Goal: Complete application form

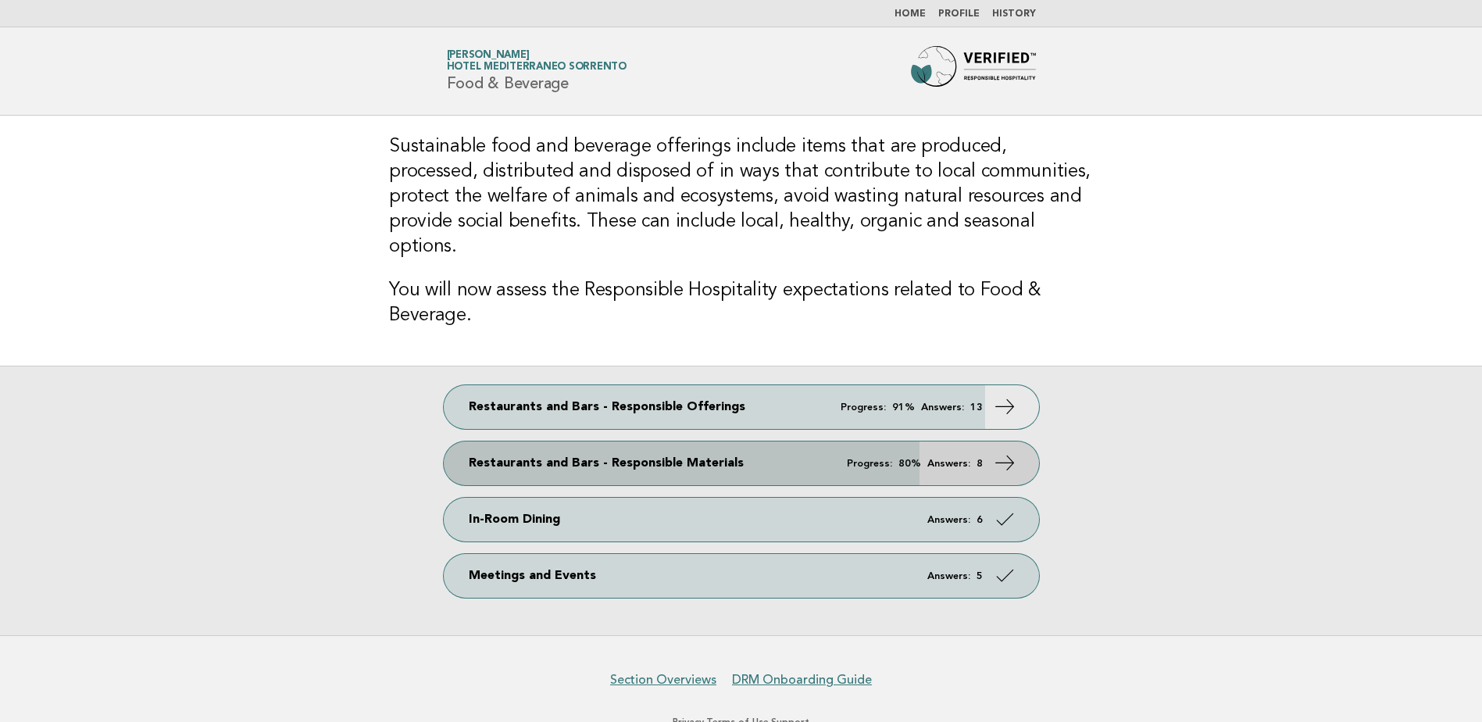
click at [871, 441] on link "Restaurants and Bars - Responsible Materials Progress: 80% Answers: 8" at bounding box center [741, 463] width 595 height 44
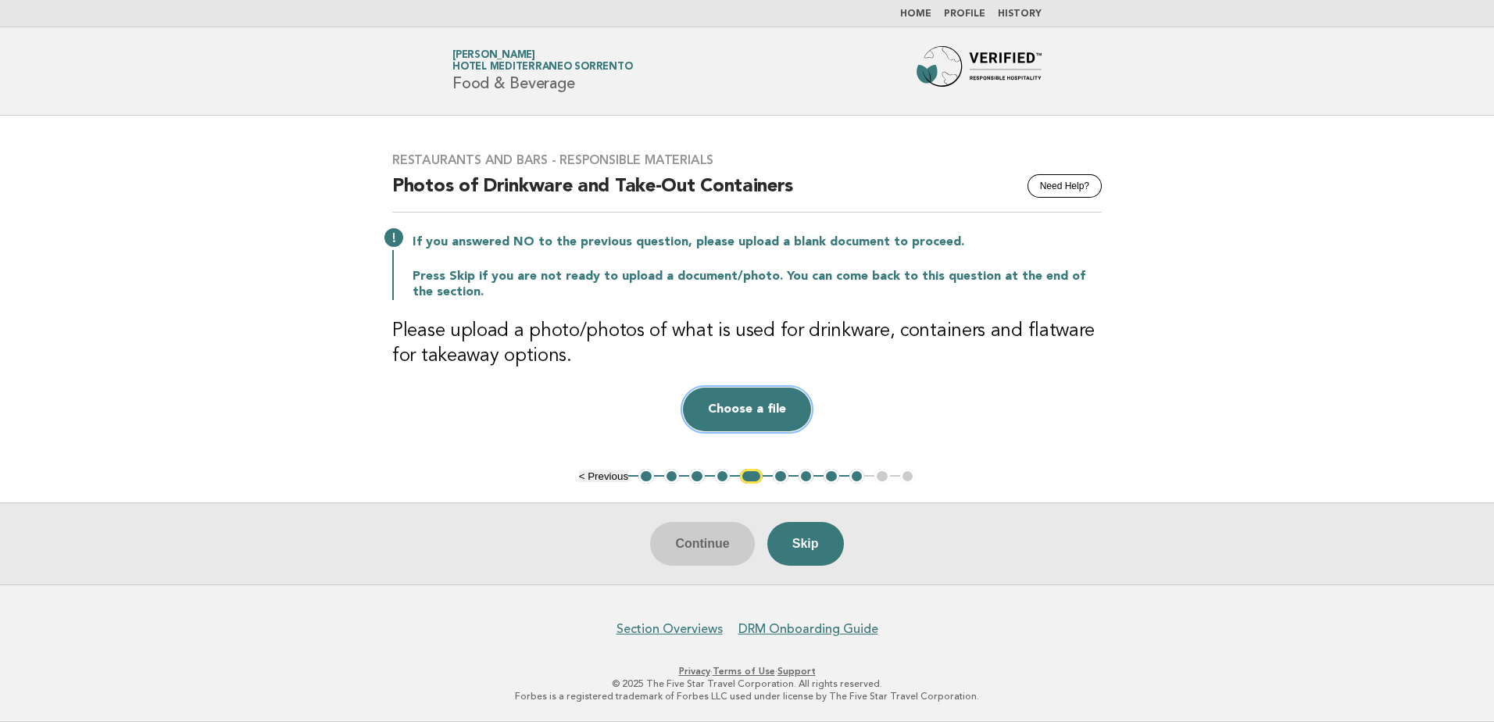
click at [744, 420] on button "Choose a file" at bounding box center [747, 409] width 128 height 44
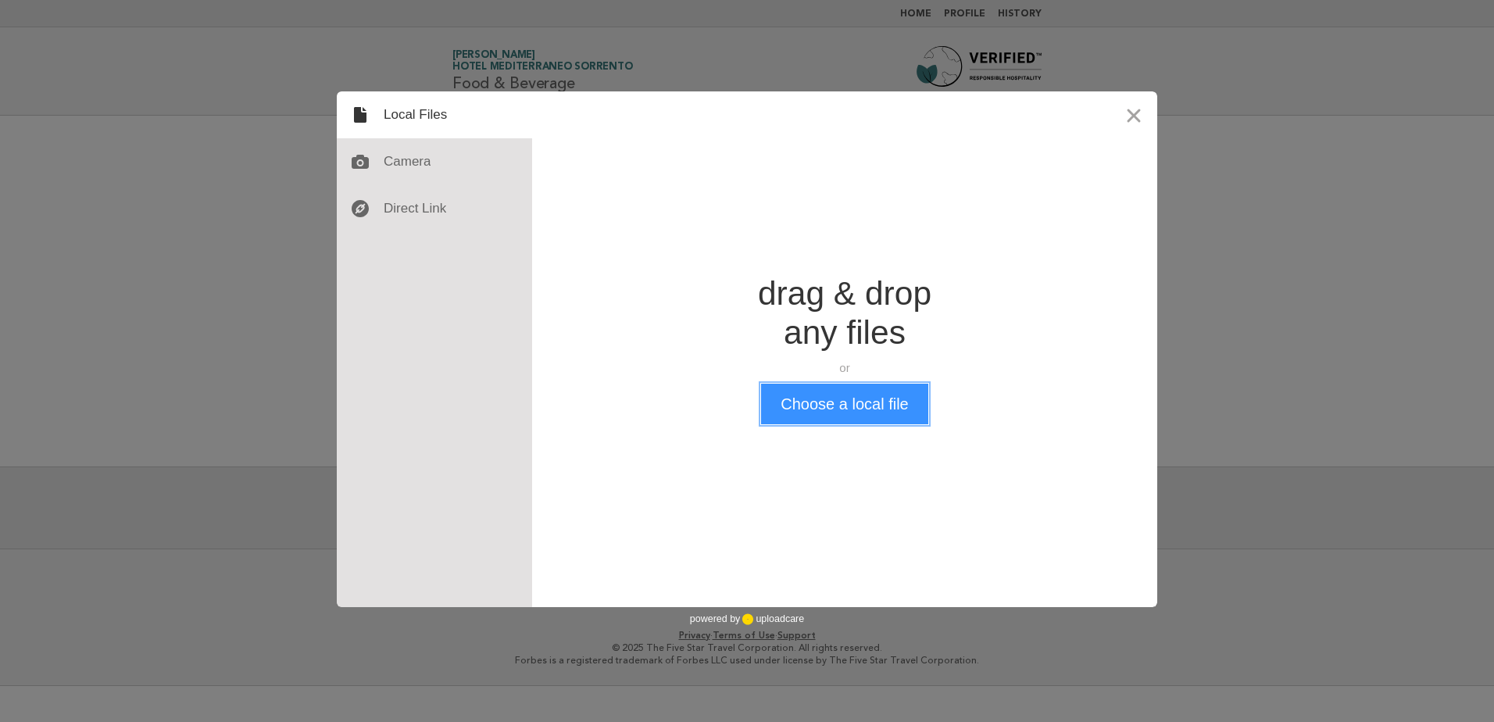
click at [767, 410] on button "Choose a local file" at bounding box center [844, 404] width 166 height 41
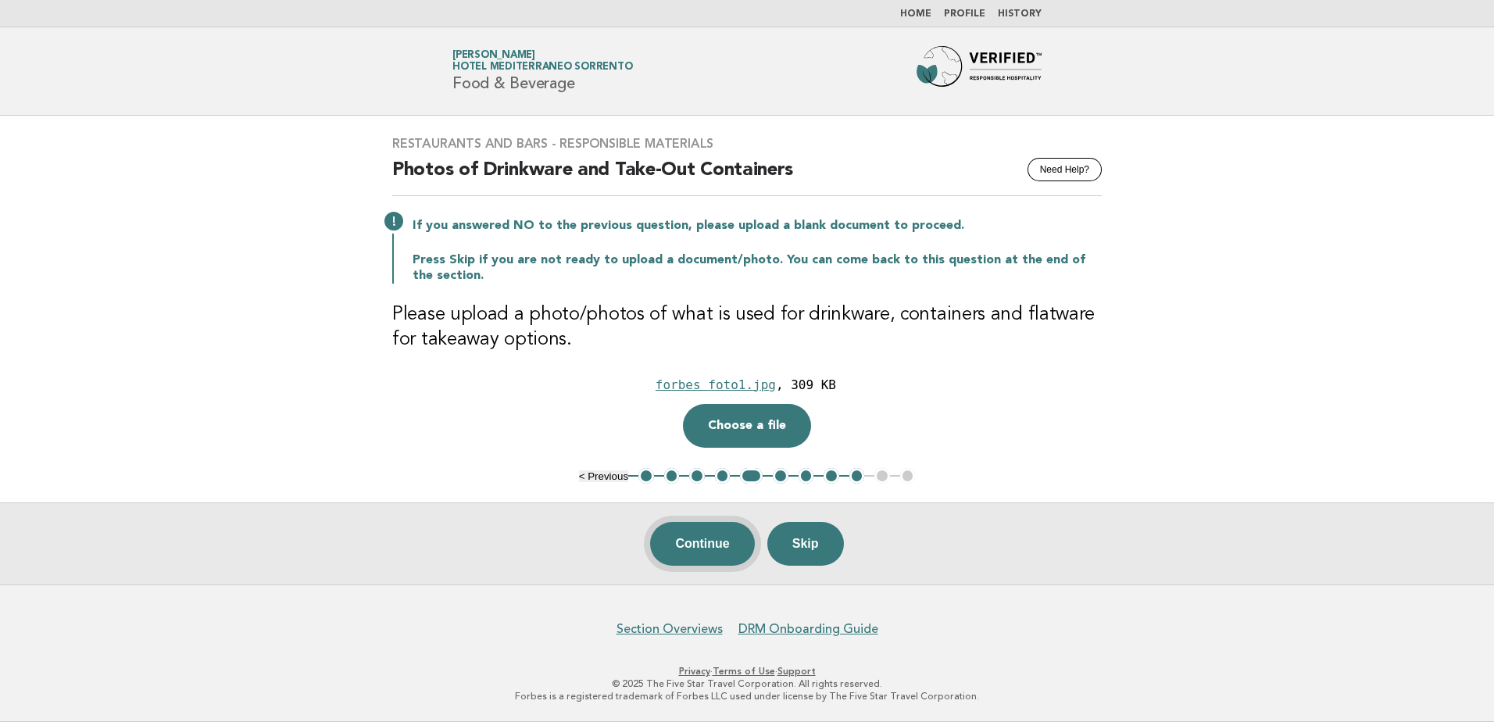
click at [714, 541] on button "Continue" at bounding box center [702, 544] width 104 height 44
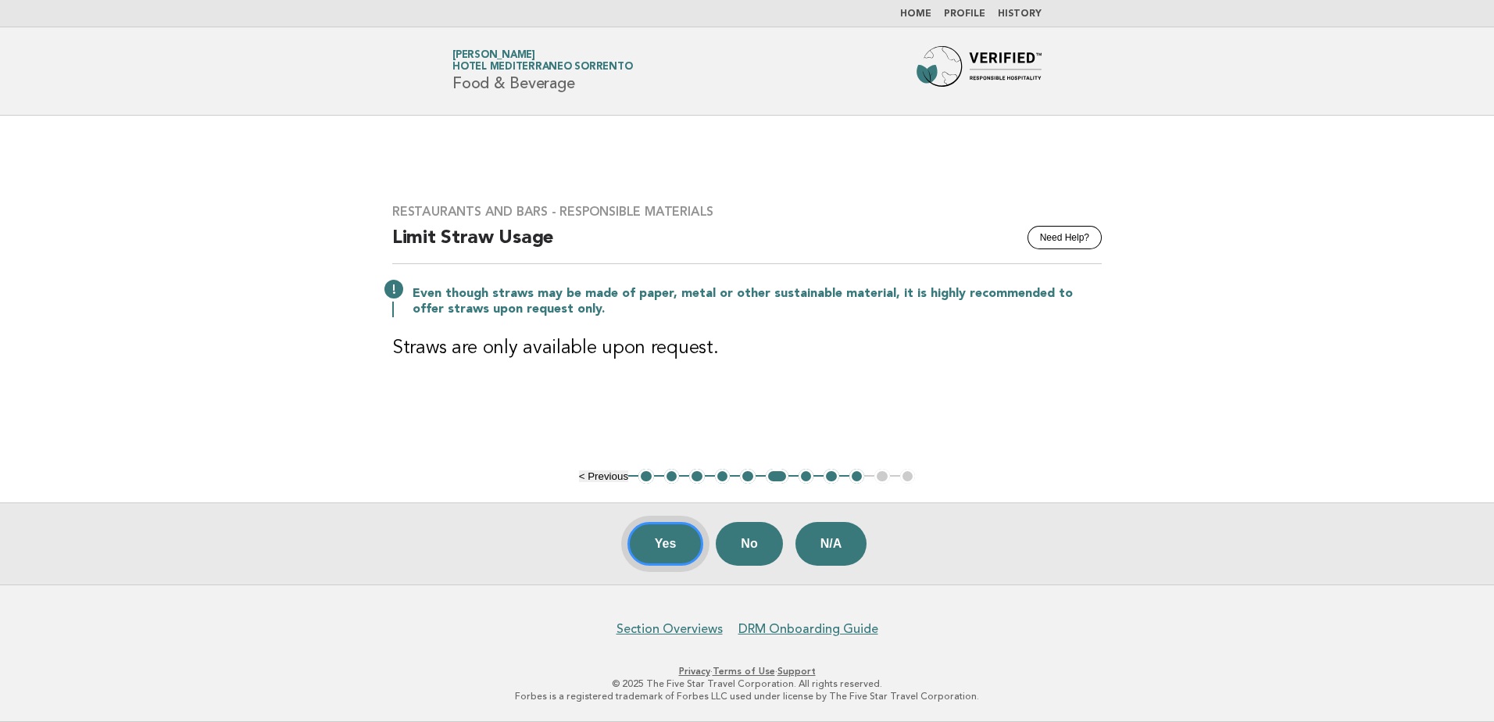
click at [659, 542] on button "Yes" at bounding box center [665, 544] width 77 height 44
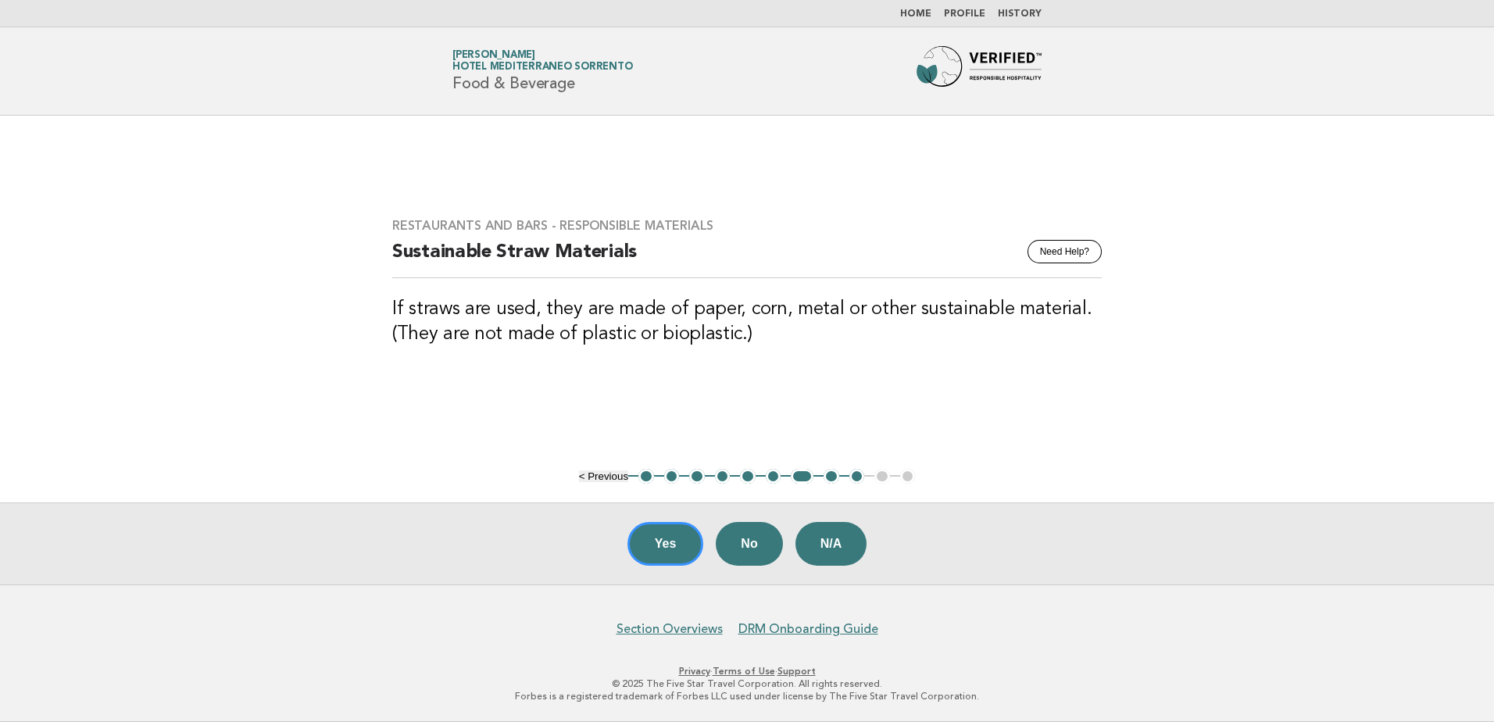
click at [678, 533] on button "Yes" at bounding box center [665, 544] width 77 height 44
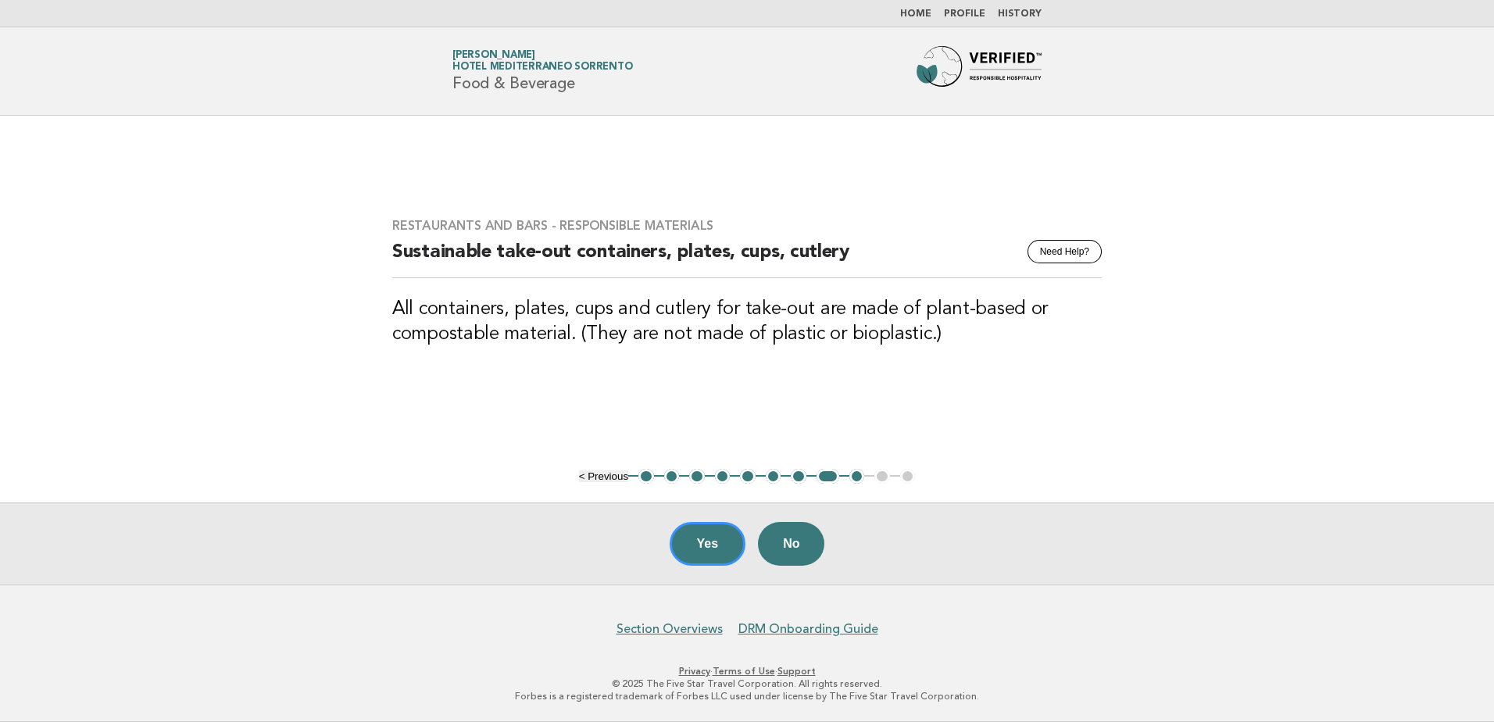
click at [678, 533] on button "Yes" at bounding box center [708, 544] width 77 height 44
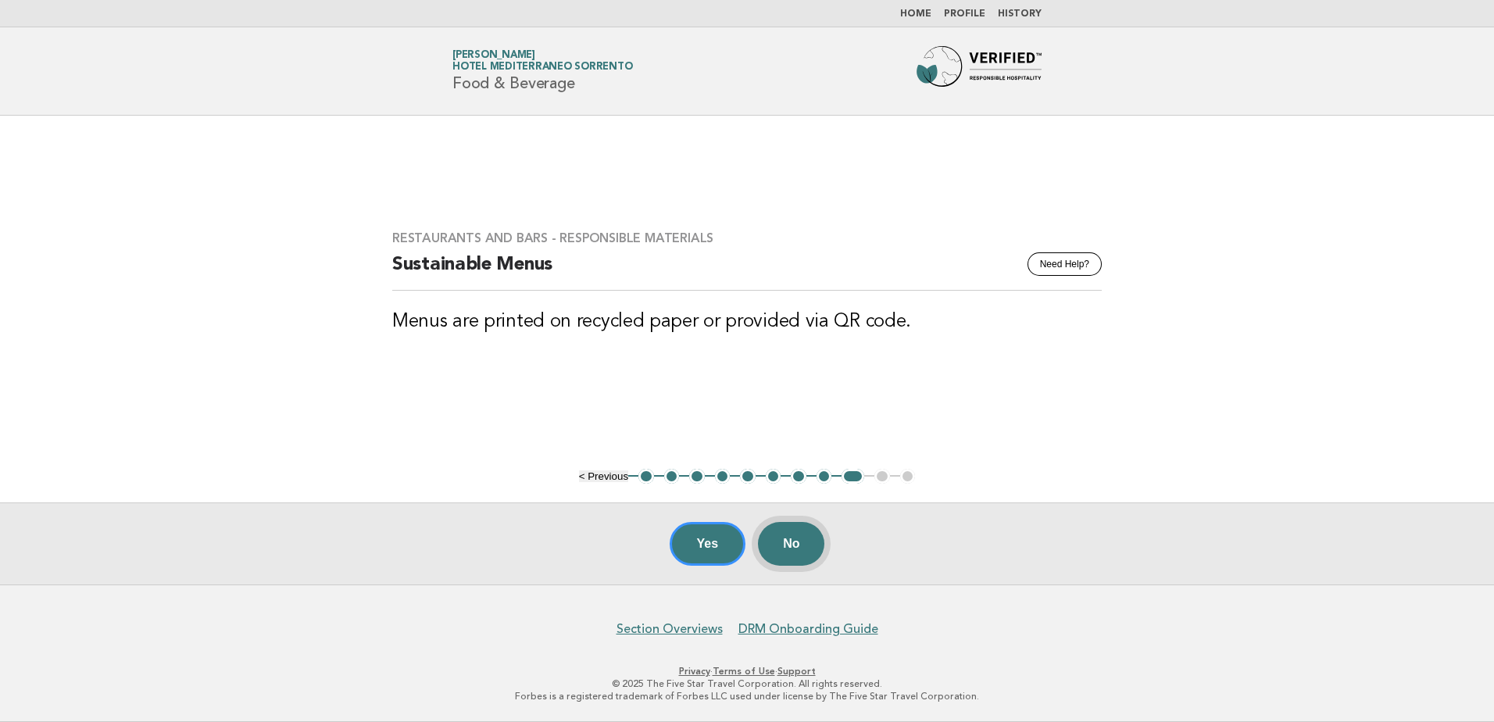
click at [785, 557] on button "No" at bounding box center [791, 544] width 66 height 44
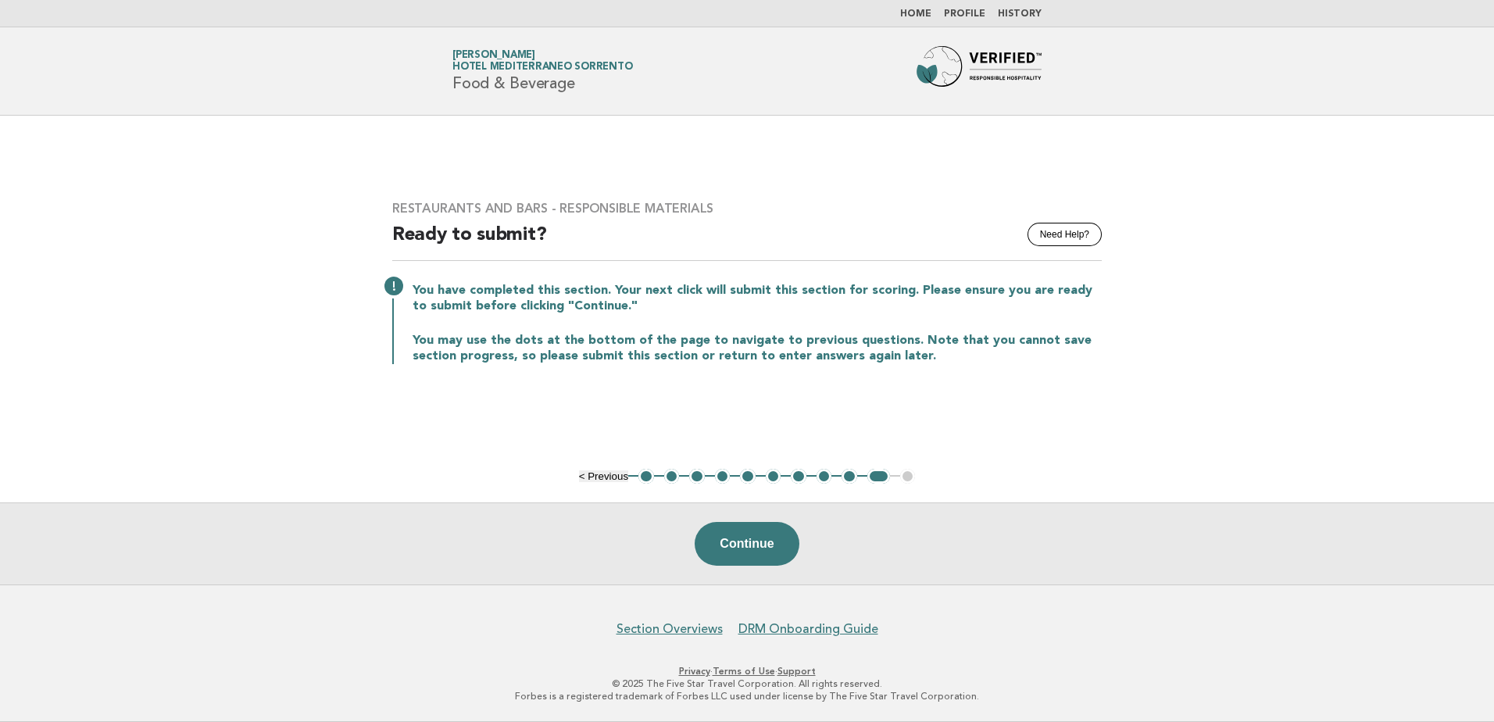
click at [785, 557] on button "Continue" at bounding box center [747, 544] width 104 height 44
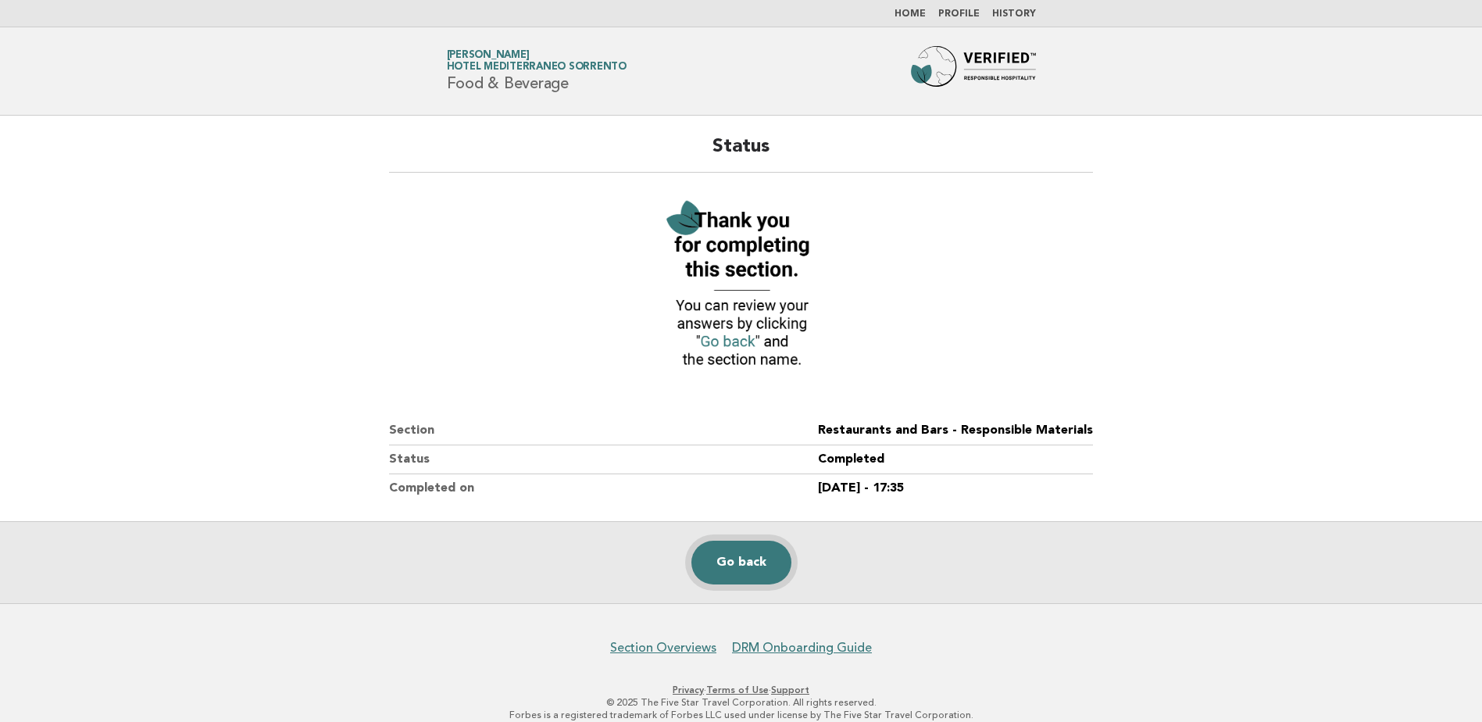
click at [727, 566] on link "Go back" at bounding box center [741, 563] width 100 height 44
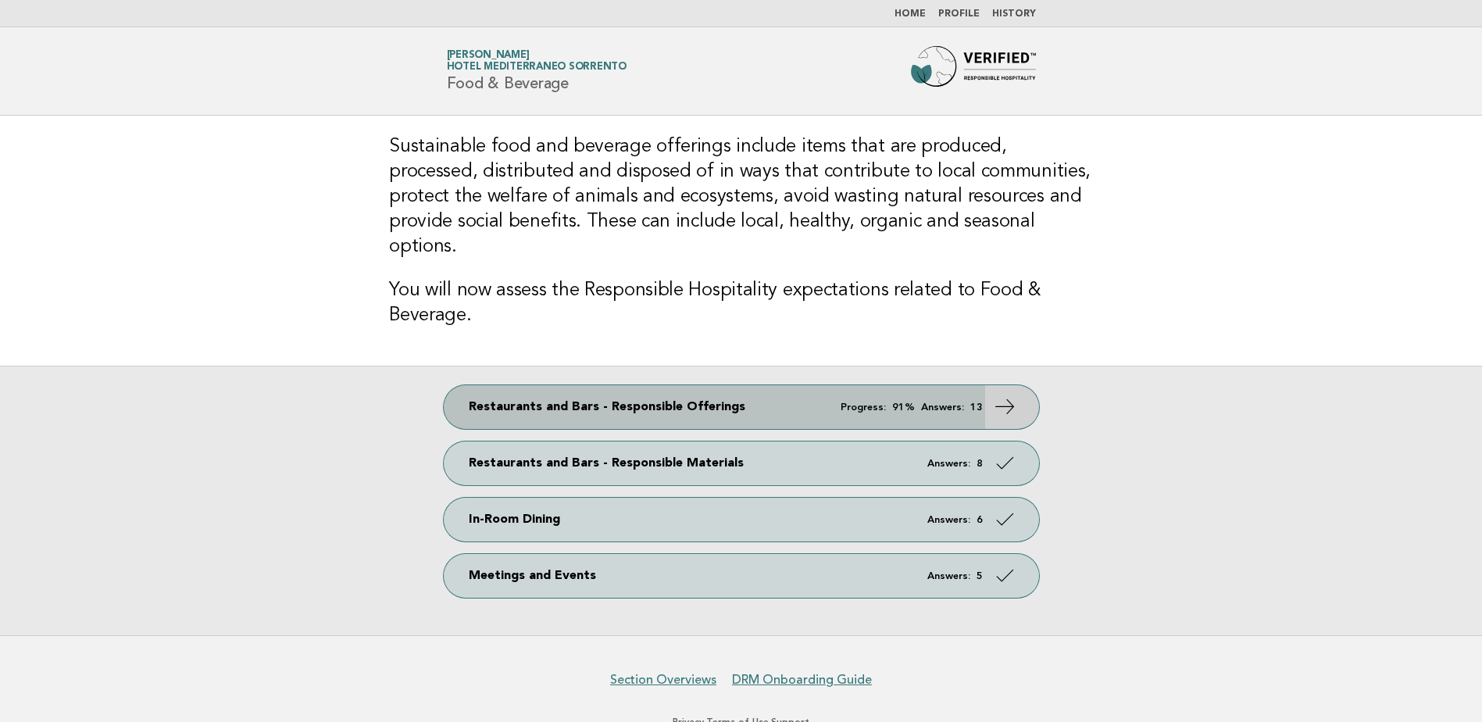
click at [934, 399] on link "Restaurants and Bars - Responsible Offerings Progress: 91% Answers: 13" at bounding box center [741, 407] width 595 height 44
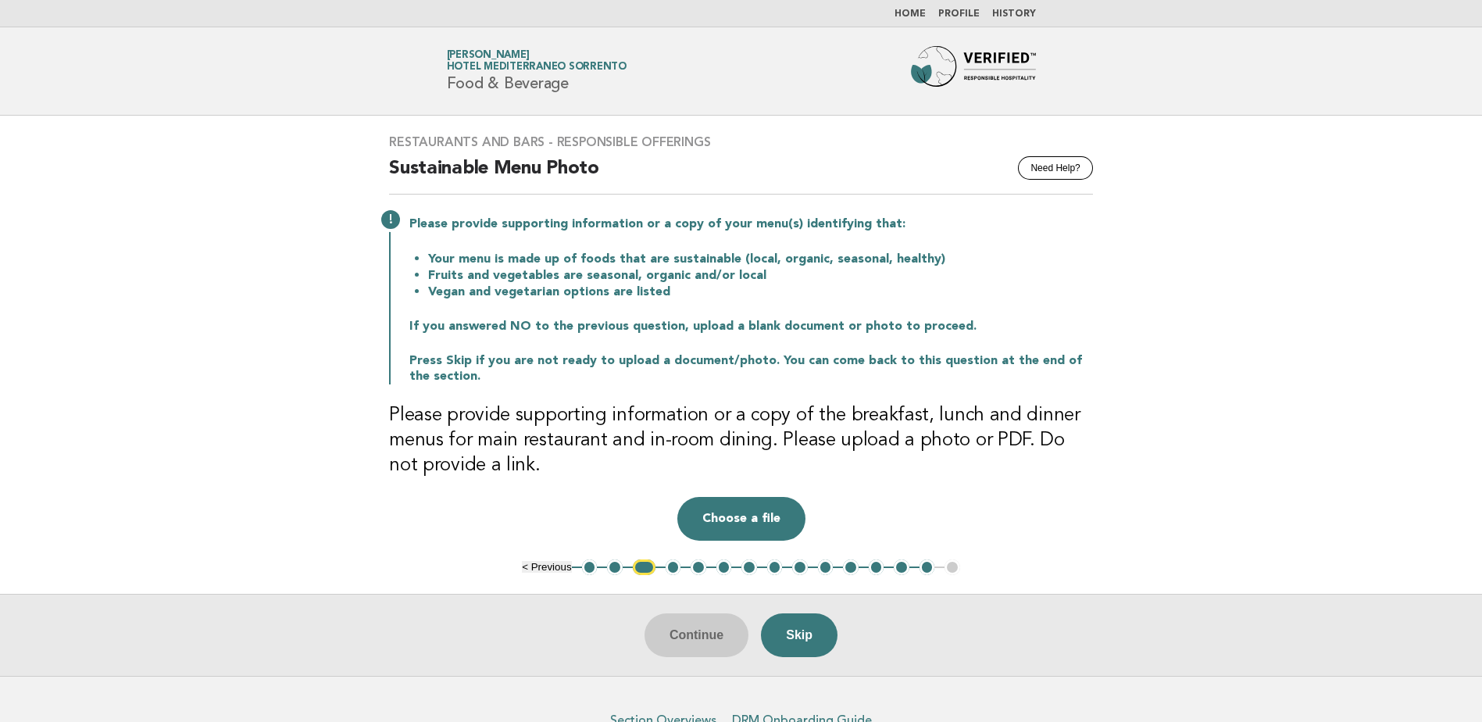
click at [929, 564] on button "14" at bounding box center [928, 567] width 16 height 16
click at [782, 634] on button "Skip" at bounding box center [799, 635] width 77 height 44
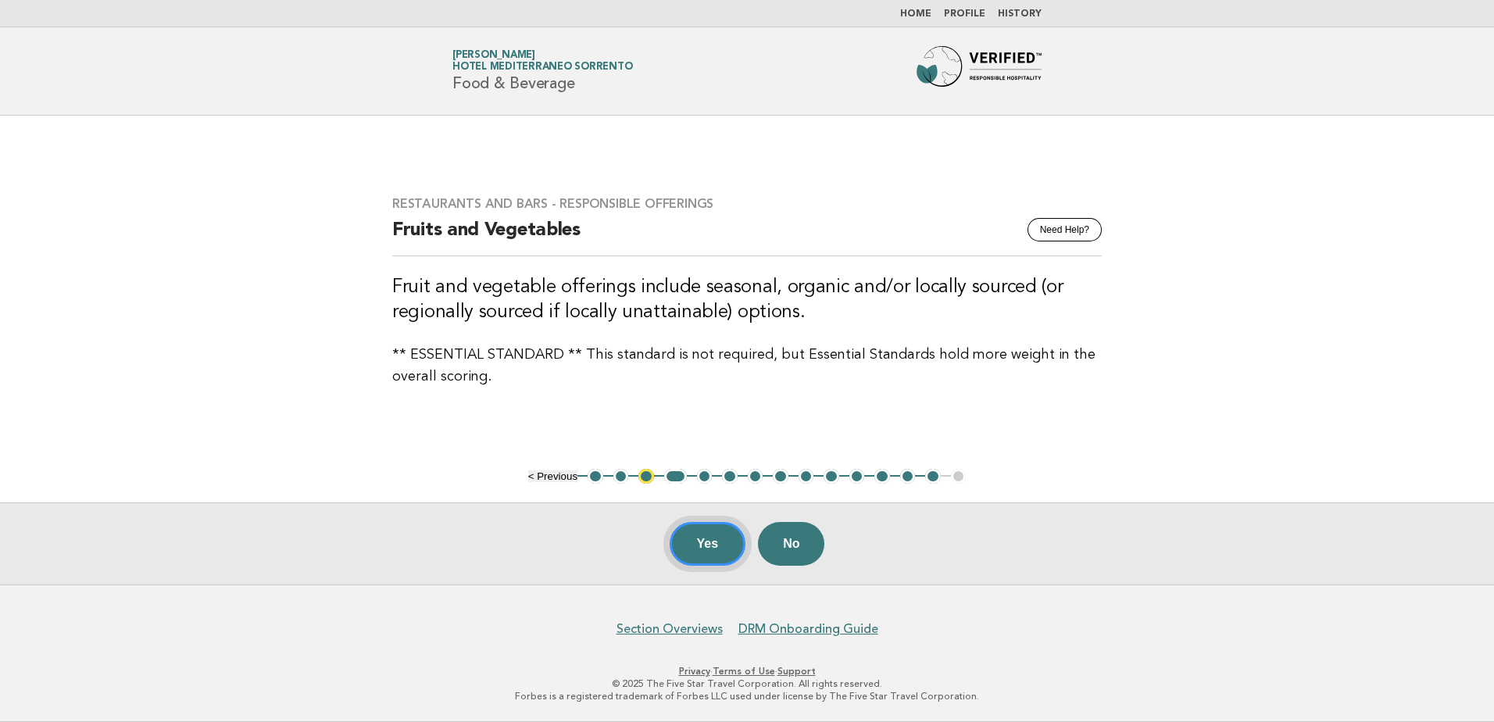
click at [728, 542] on button "Yes" at bounding box center [708, 544] width 77 height 44
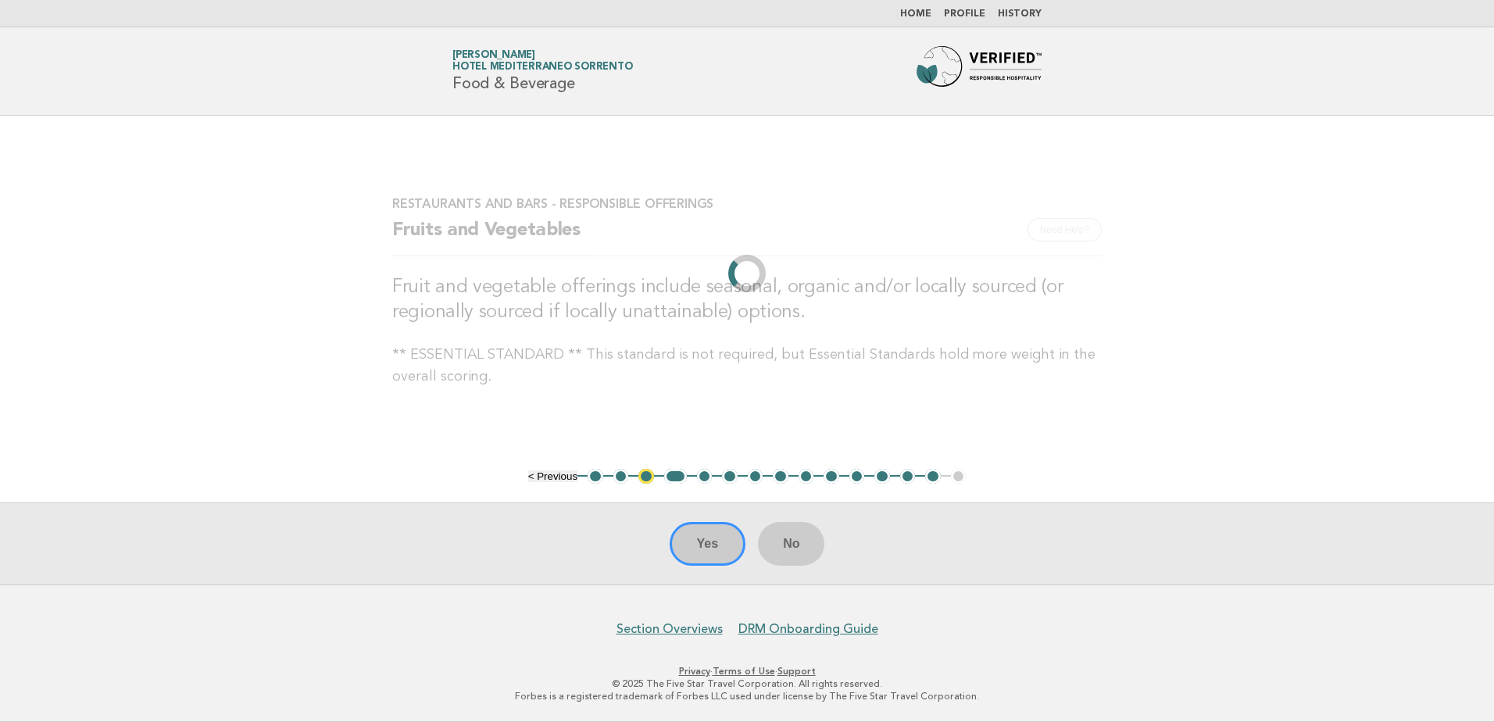
click at [895, 473] on ul "< Previous 1 2 3 4 5 6 7 8 9 10 11 12 13 14 15" at bounding box center [747, 477] width 438 height 16
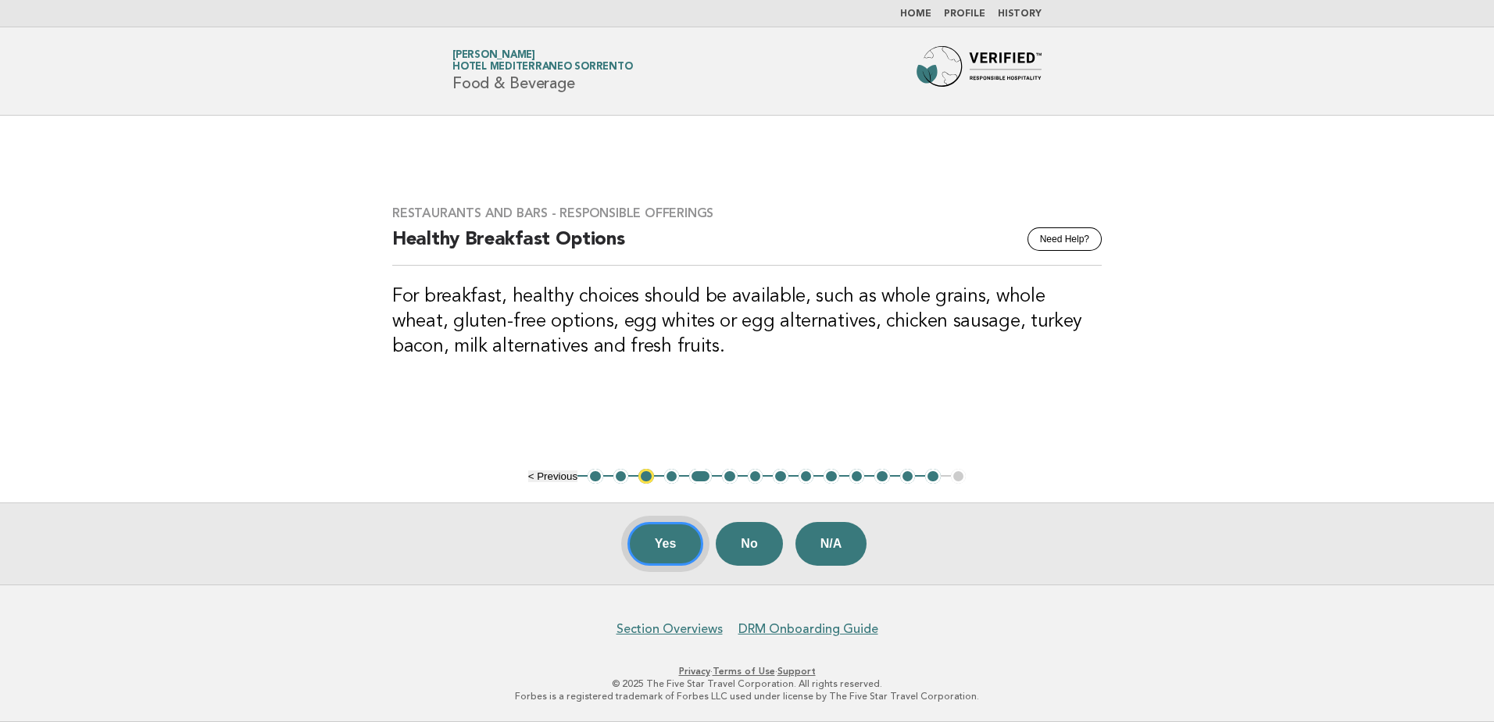
click at [681, 534] on button "Yes" at bounding box center [665, 544] width 77 height 44
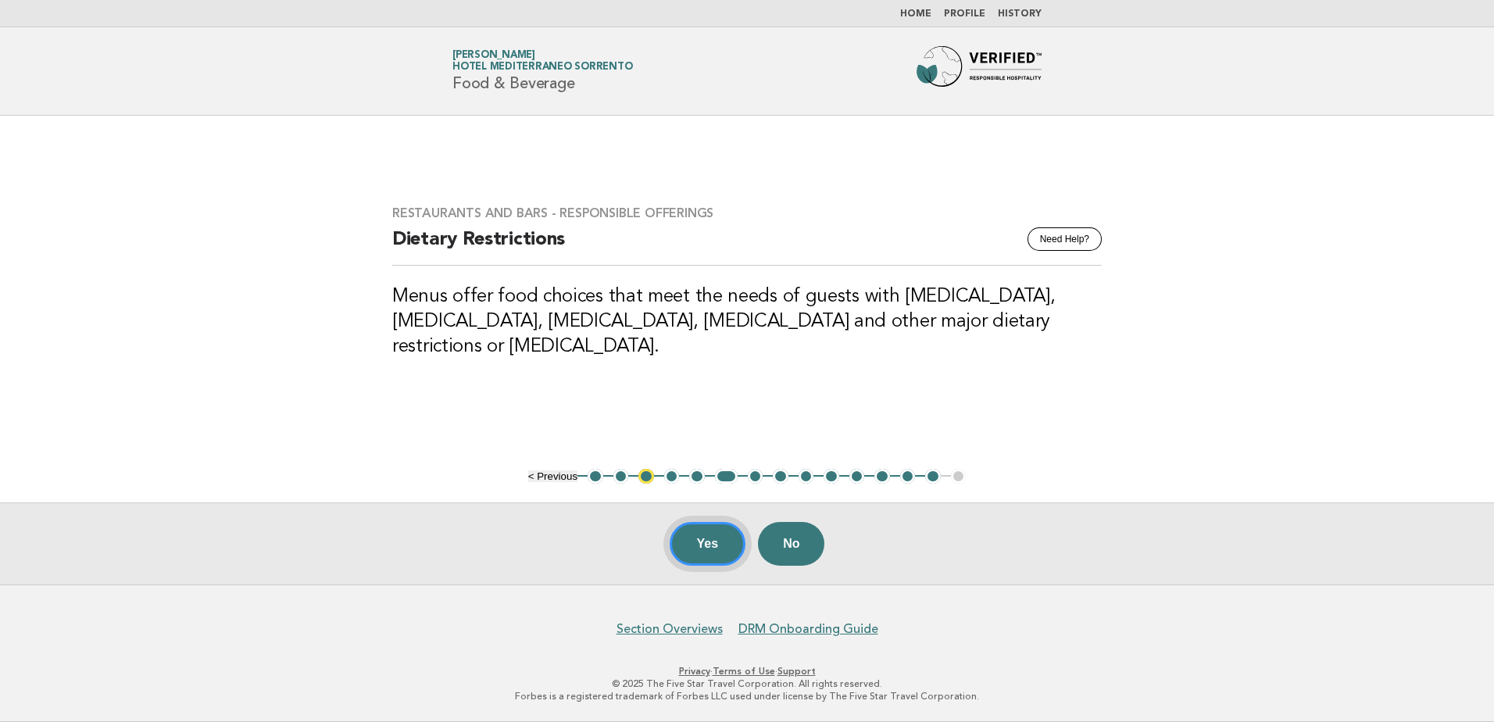
click at [698, 547] on button "Yes" at bounding box center [708, 544] width 77 height 44
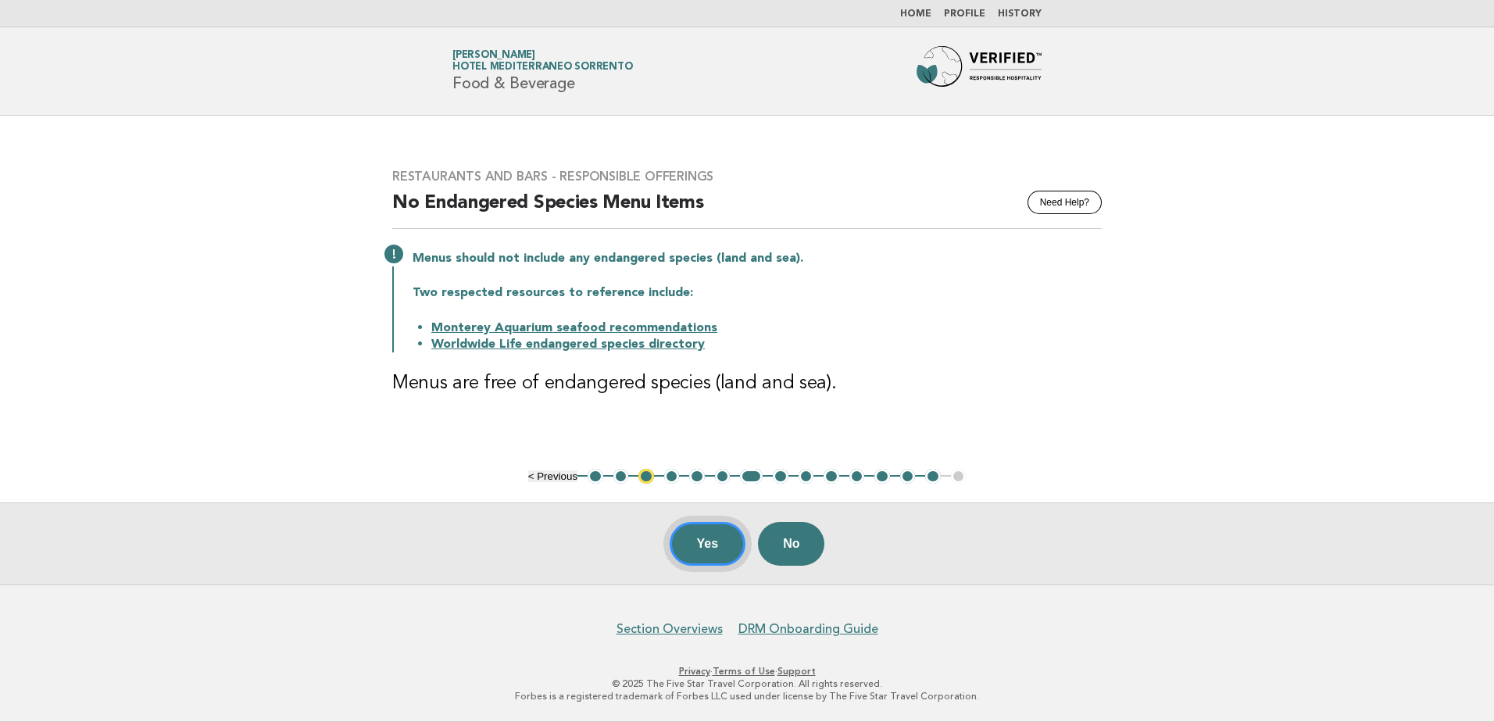
click at [723, 557] on button "Yes" at bounding box center [708, 544] width 77 height 44
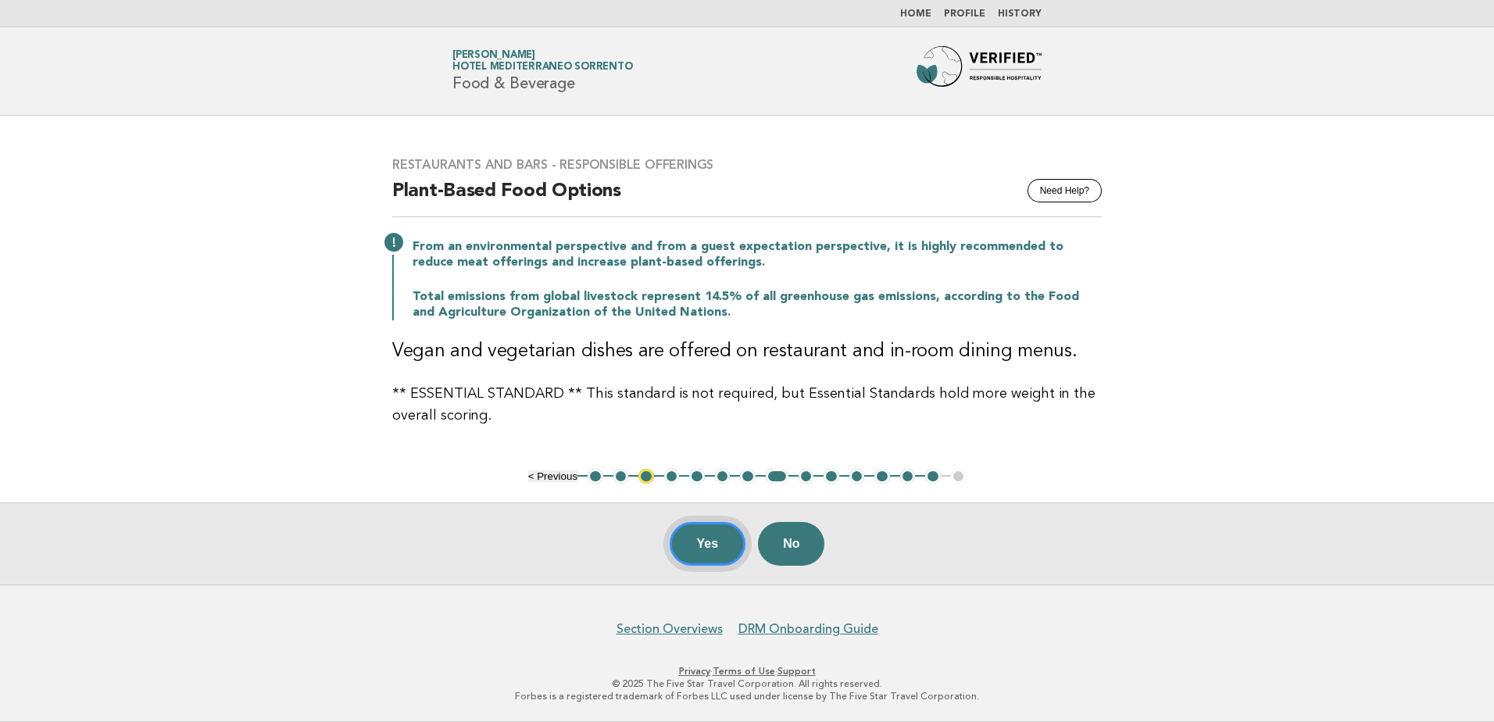
click at [727, 559] on button "Yes" at bounding box center [708, 544] width 77 height 44
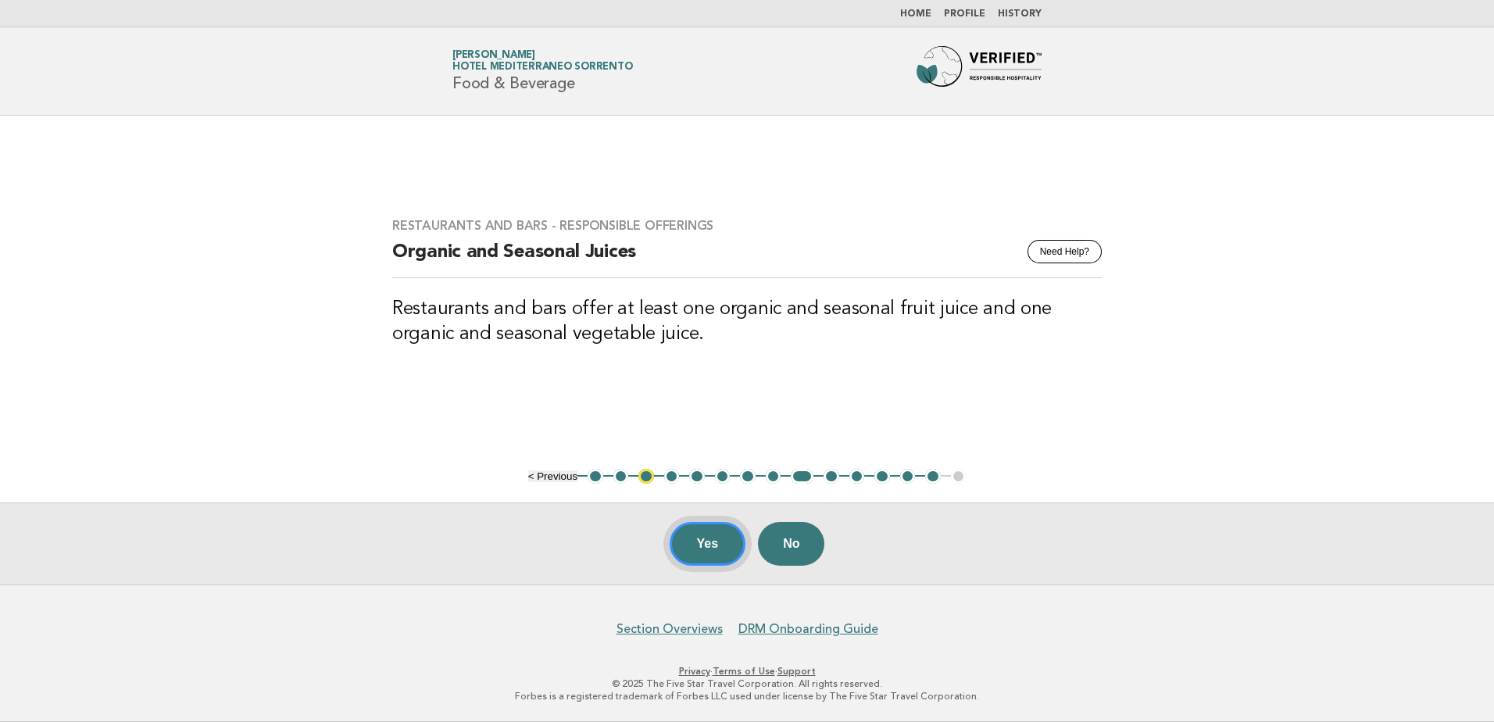
click at [727, 561] on button "Yes" at bounding box center [708, 544] width 77 height 44
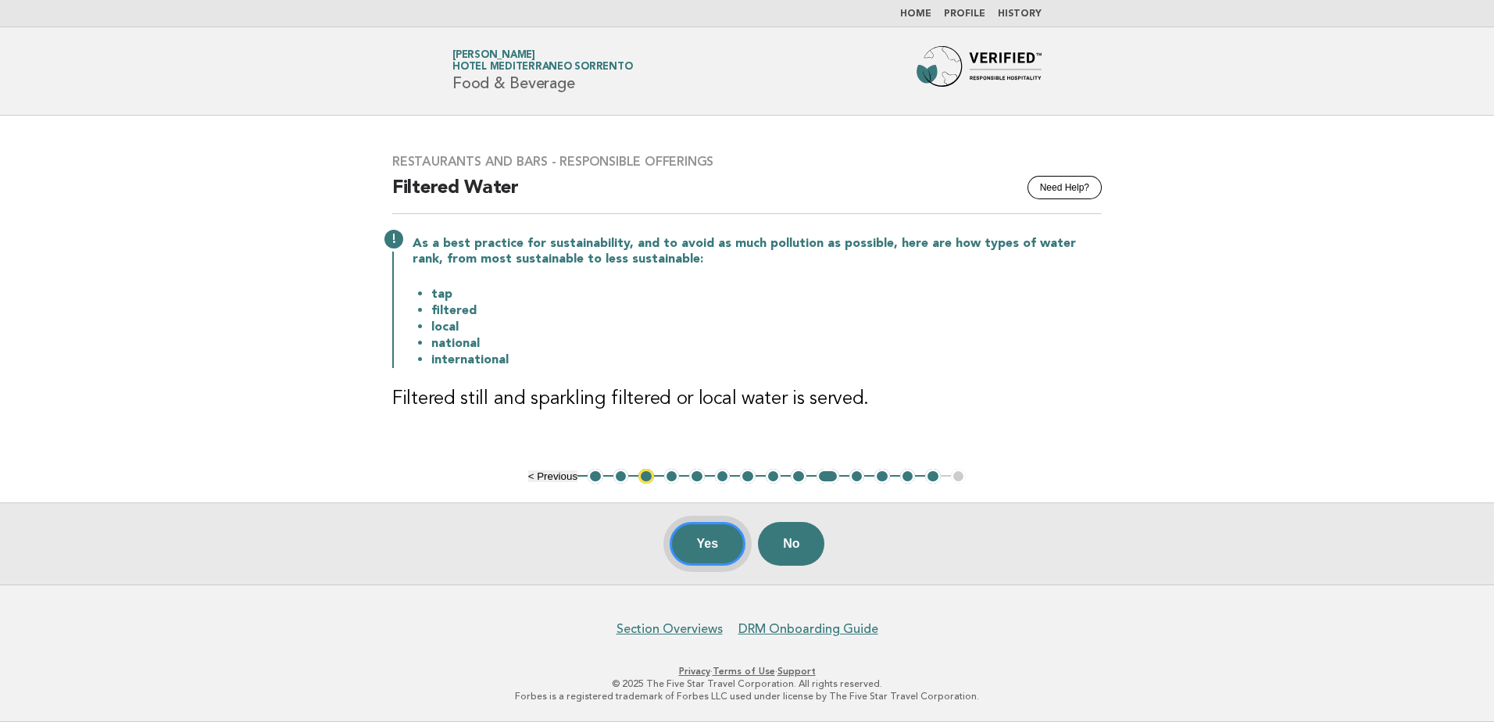
click at [691, 531] on button "Yes" at bounding box center [708, 544] width 77 height 44
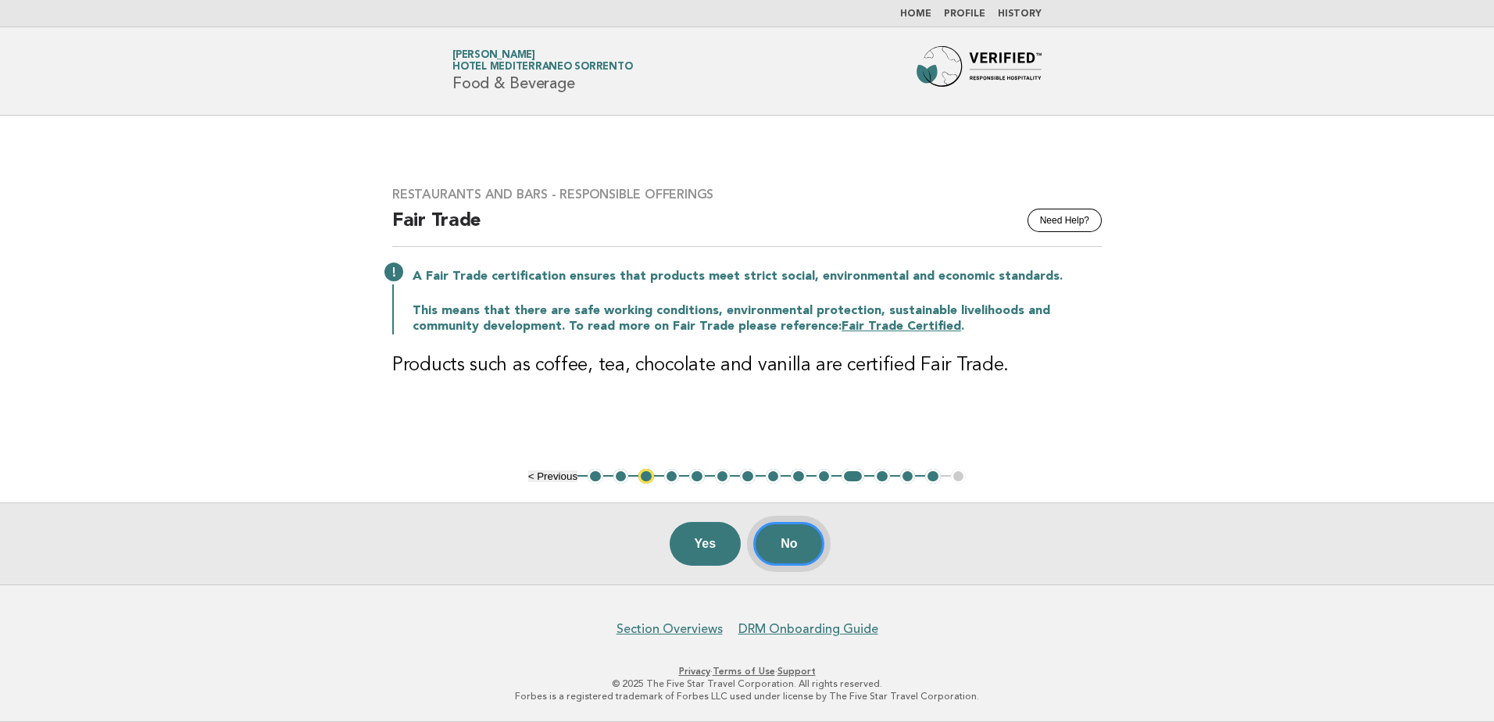
click at [774, 547] on button "No" at bounding box center [788, 544] width 71 height 44
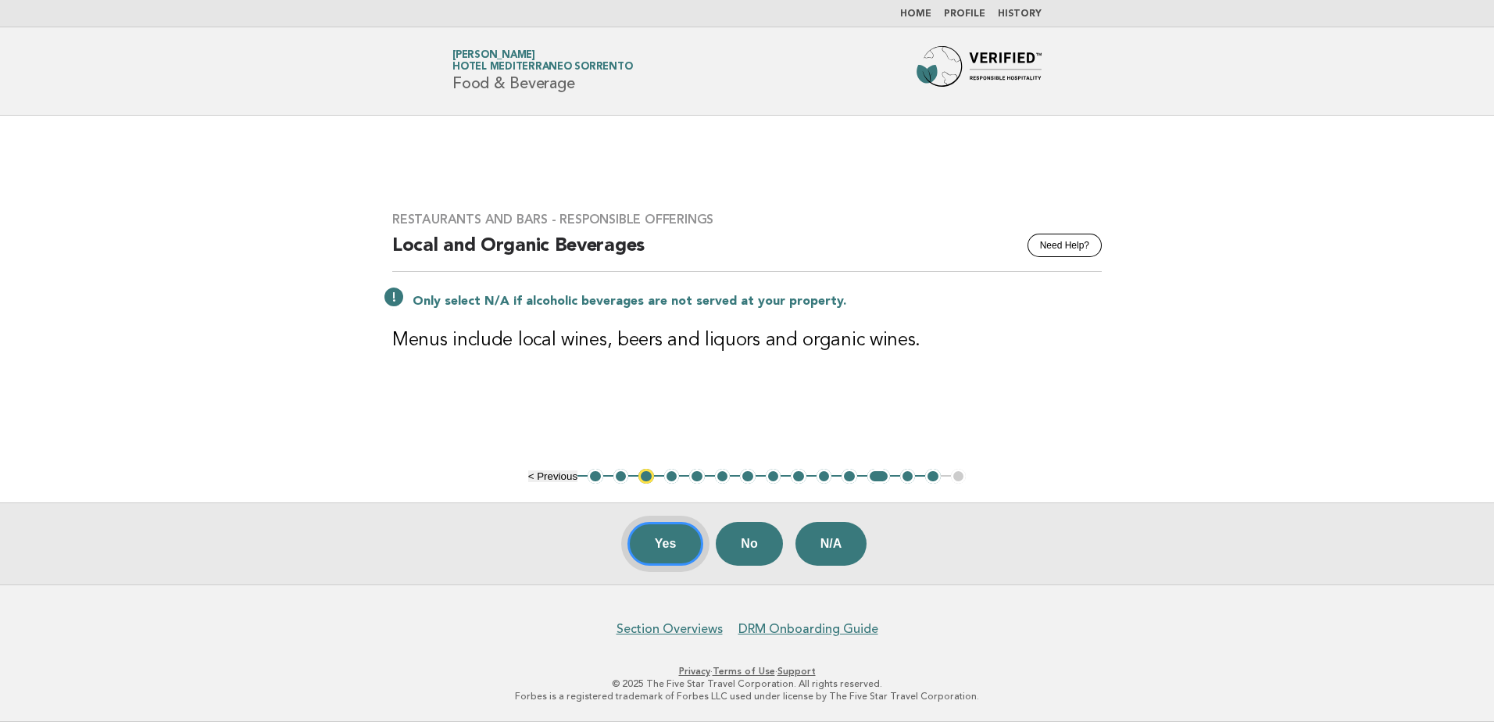
click at [662, 541] on button "Yes" at bounding box center [665, 544] width 77 height 44
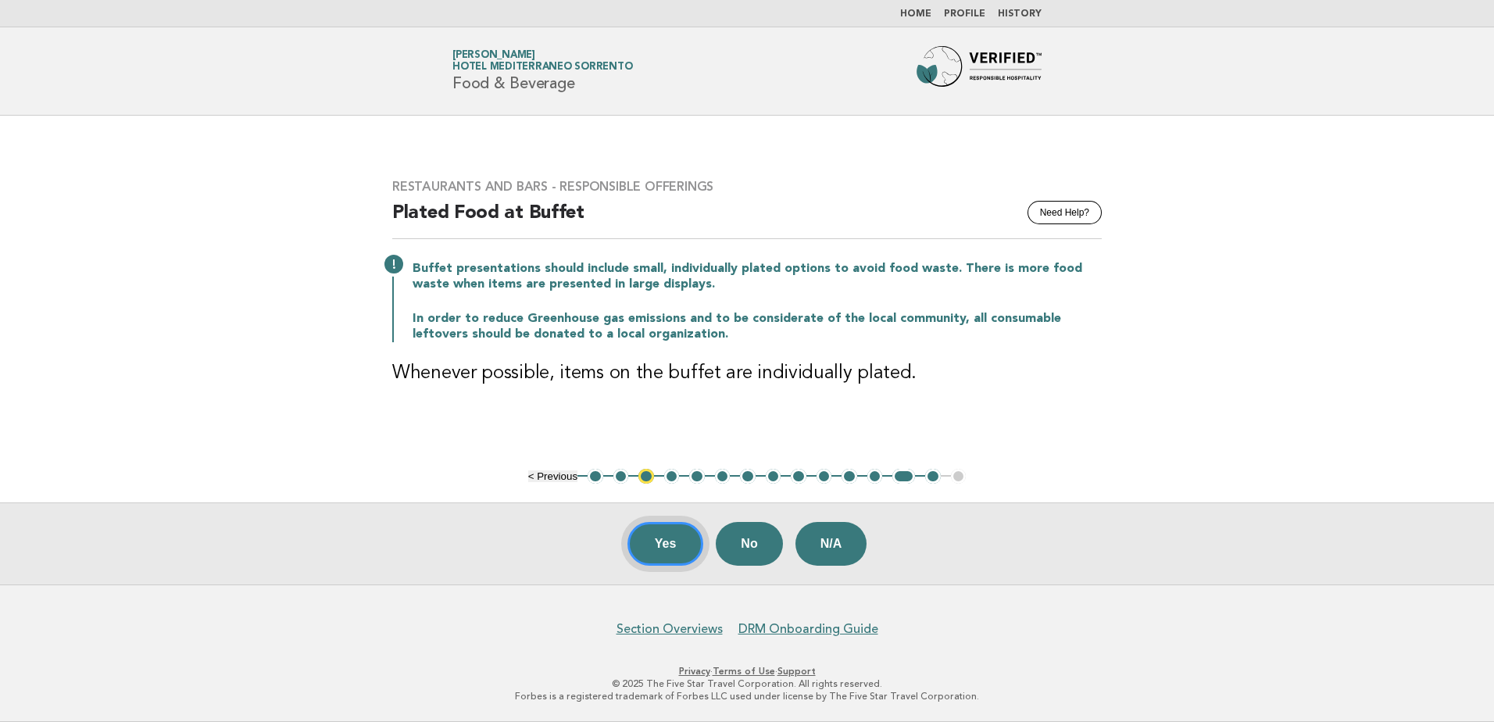
click at [663, 548] on button "Yes" at bounding box center [665, 544] width 77 height 44
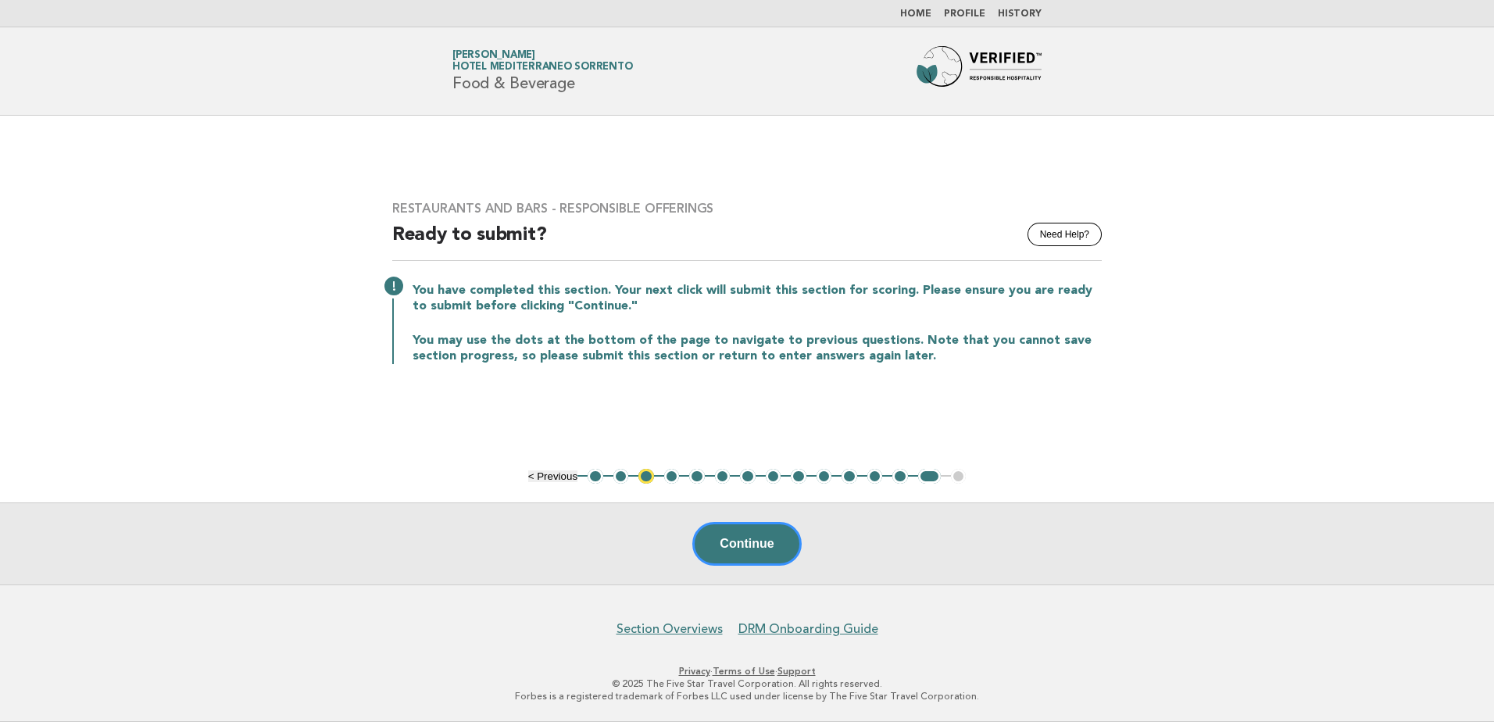
click at [695, 537] on button "Continue" at bounding box center [746, 544] width 109 height 44
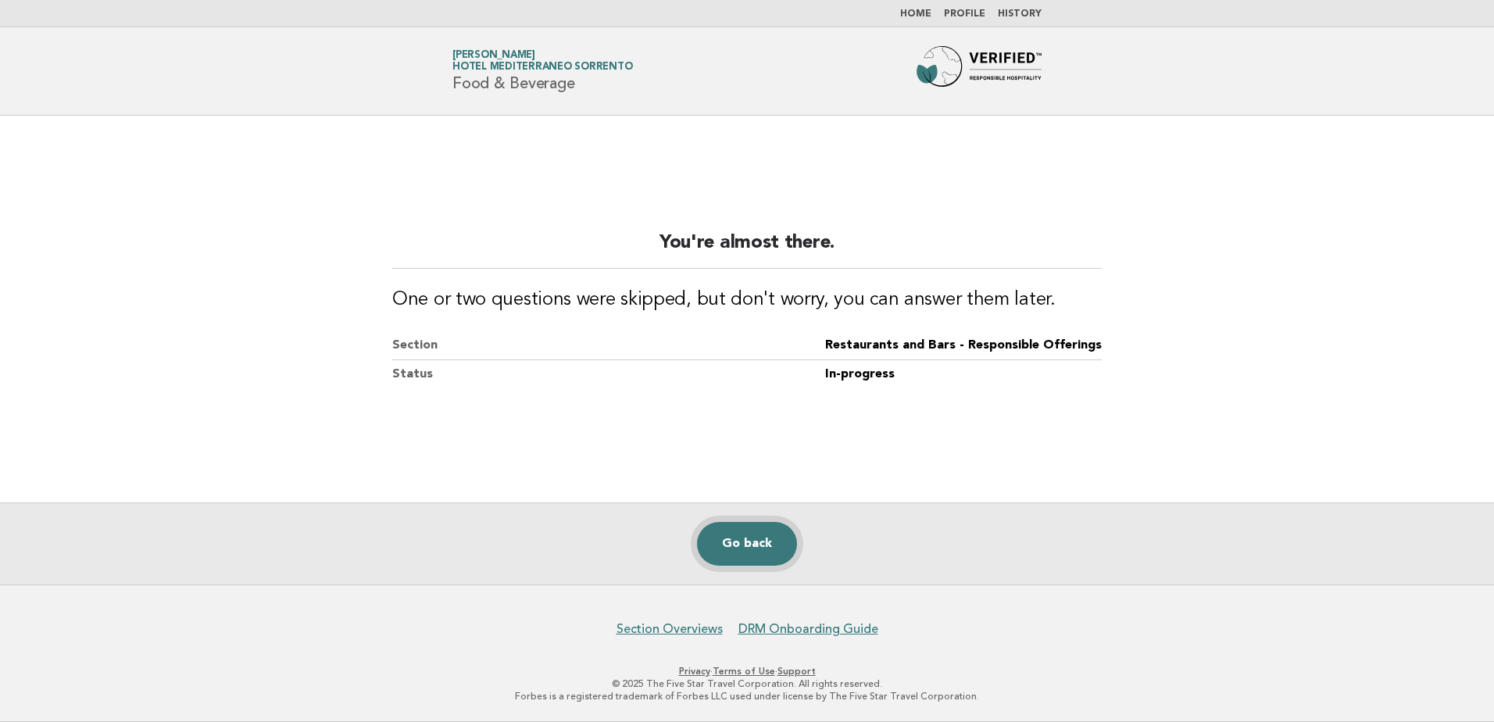
click at [742, 549] on link "Go back" at bounding box center [747, 544] width 100 height 44
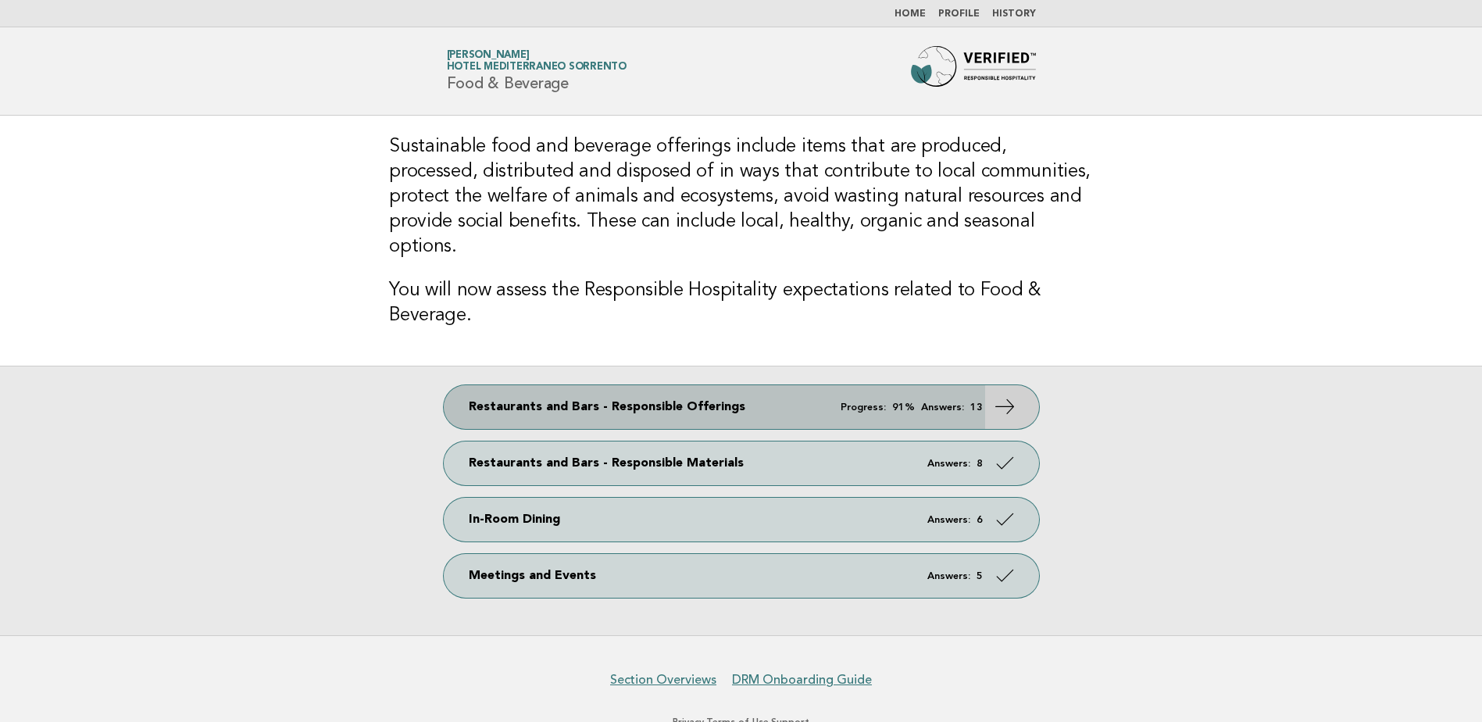
click at [724, 398] on link "Restaurants and Bars - Responsible Offerings Progress: 91% Answers: 13" at bounding box center [741, 407] width 595 height 44
